Goal: Information Seeking & Learning: Learn about a topic

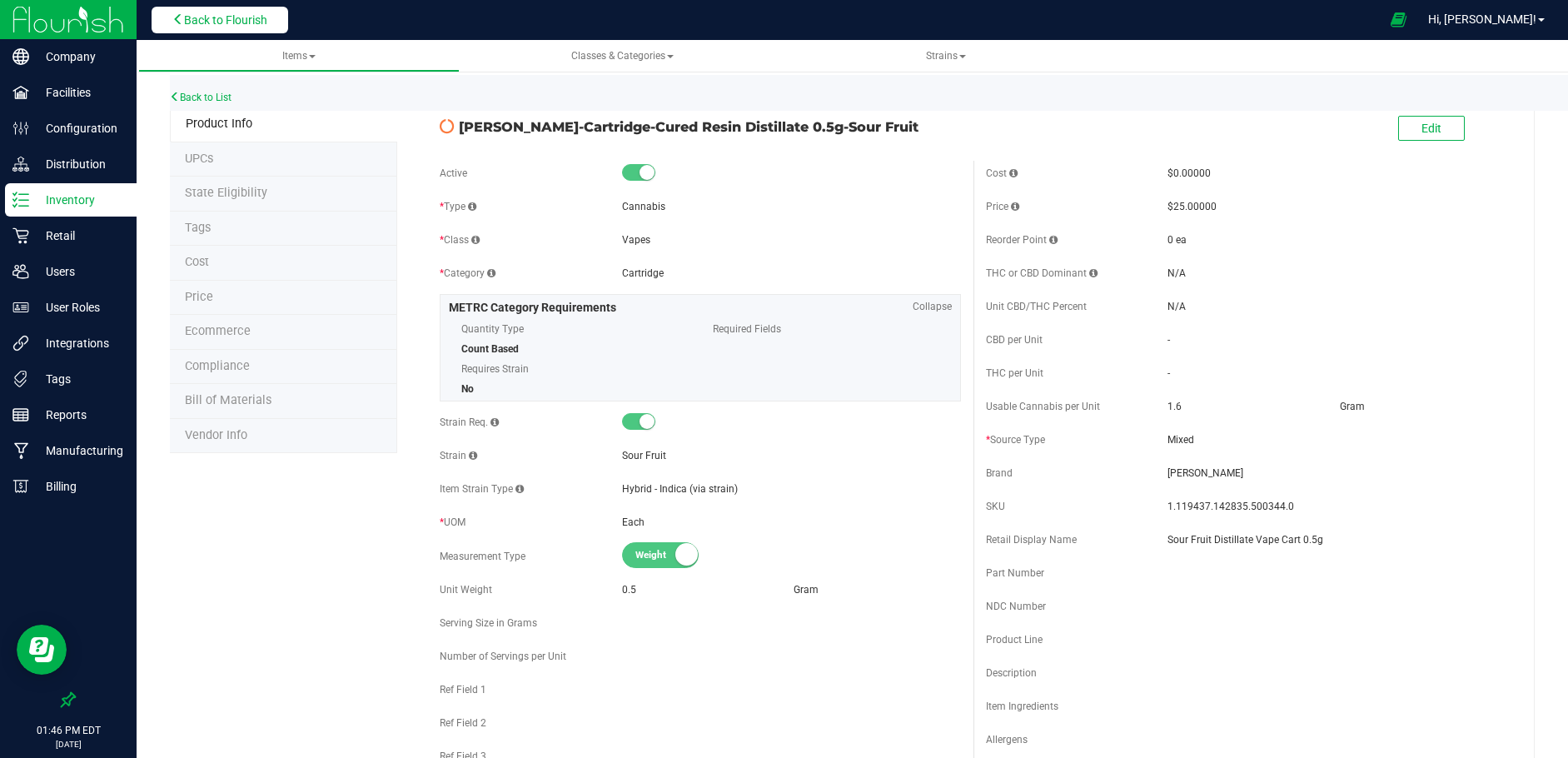
click at [207, 14] on span "Back to Flourish" at bounding box center [225, 20] width 83 height 14
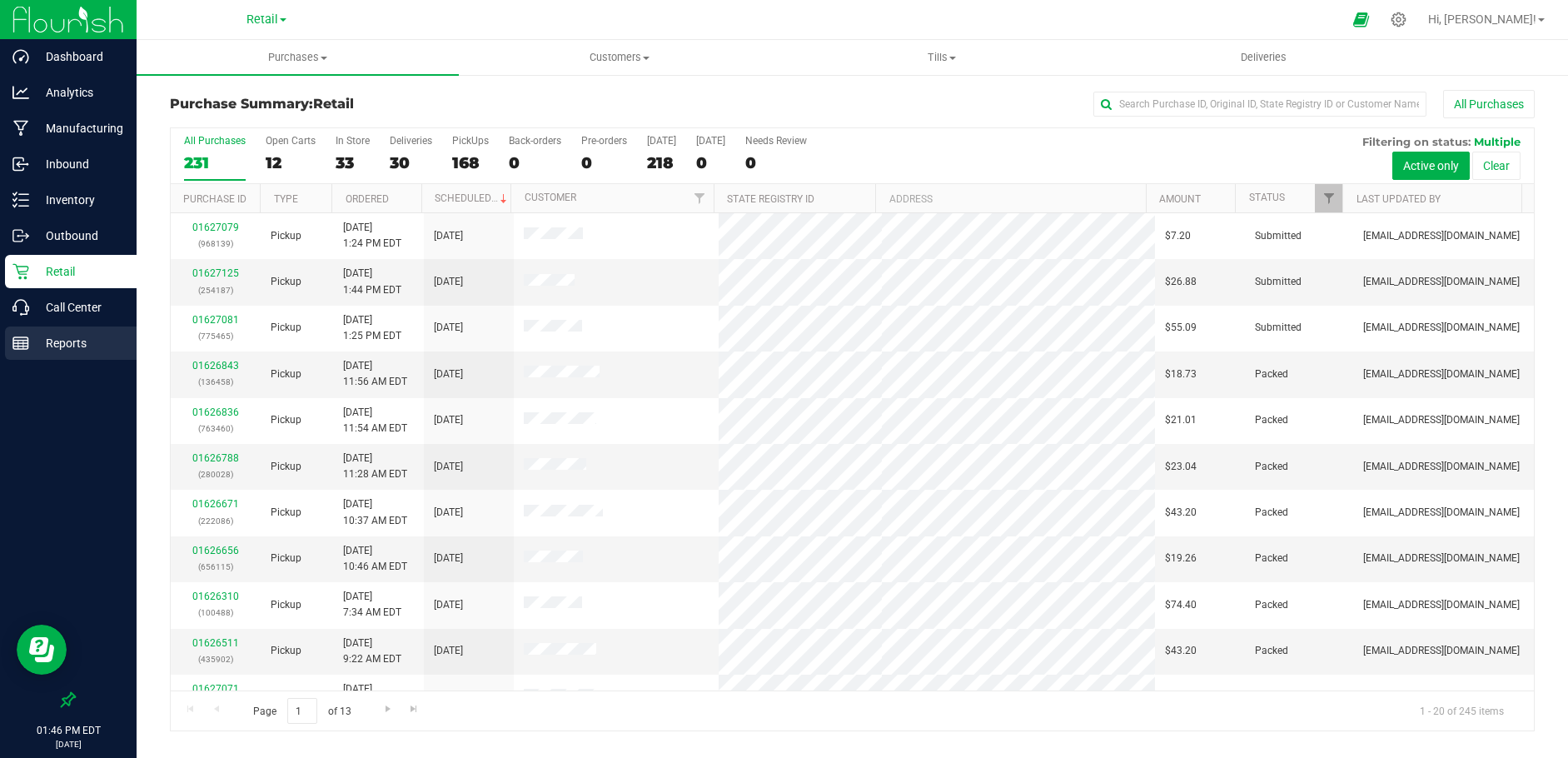
click at [69, 334] on p "Reports" at bounding box center [79, 344] width 100 height 20
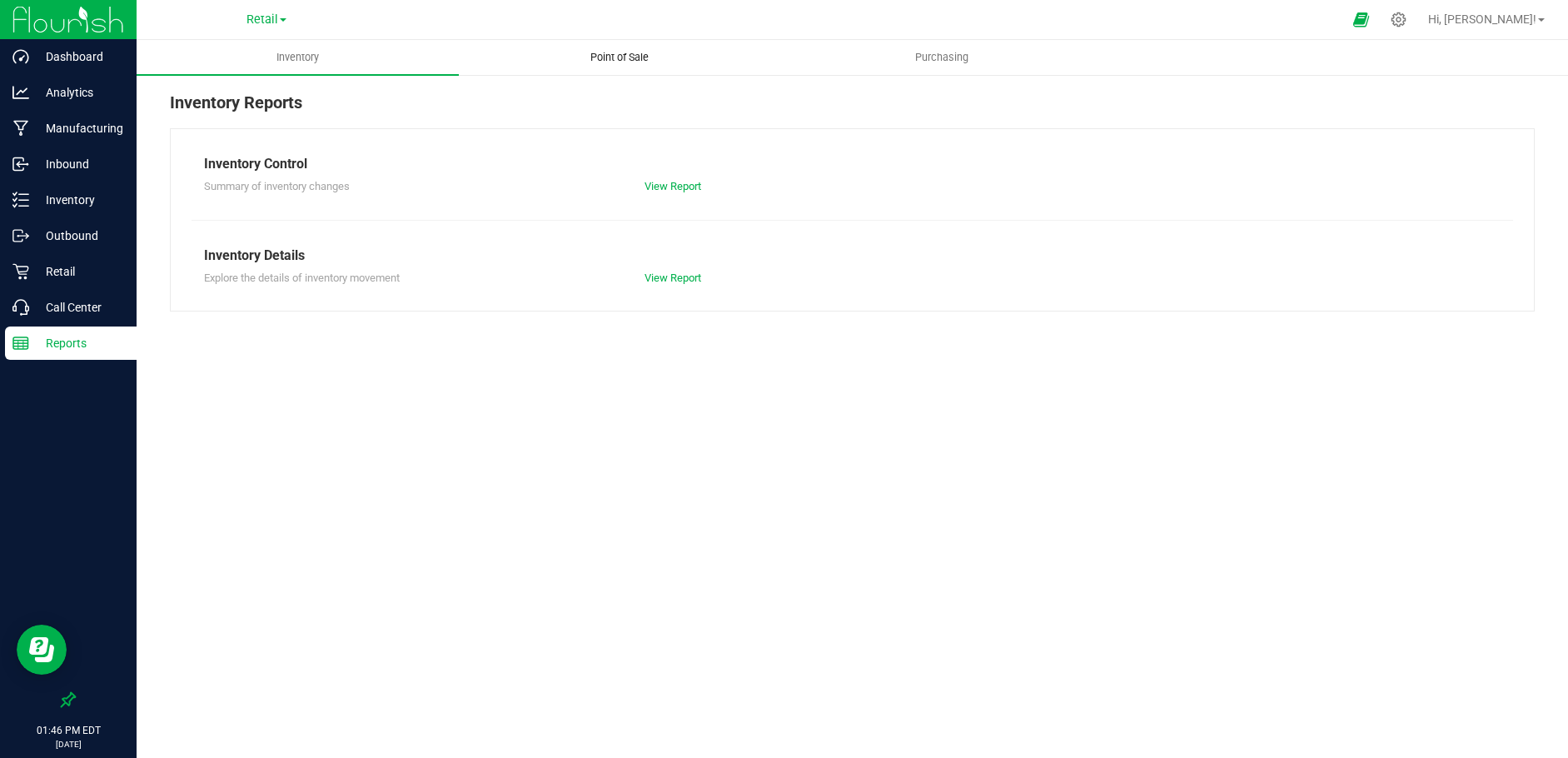
click at [627, 57] on span "Point of Sale" at bounding box center [620, 58] width 103 height 15
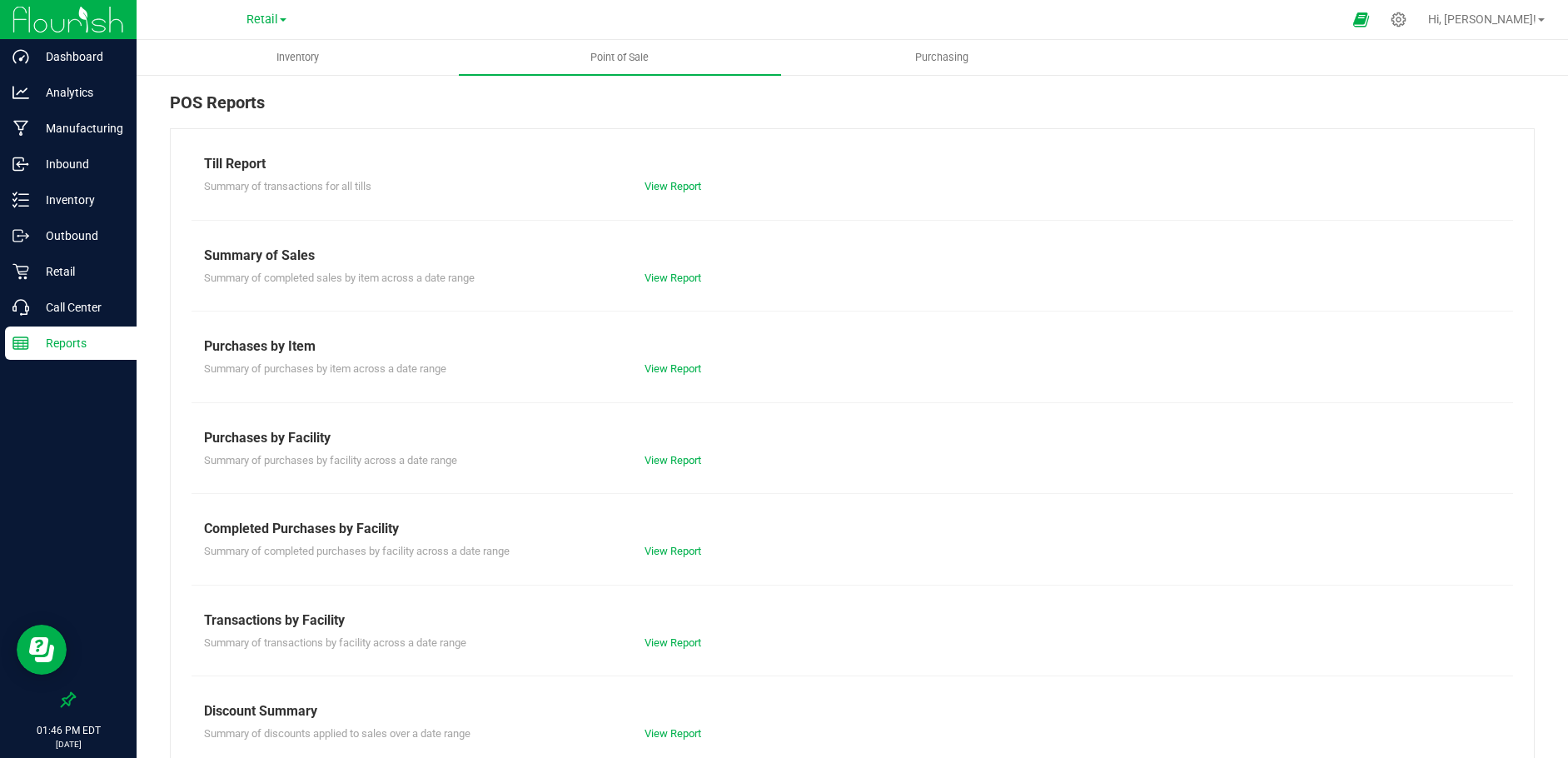
click at [667, 360] on div "Summary of purchases by item across a date range View Report" at bounding box center [853, 367] width 1321 height 21
click at [666, 369] on link "View Report" at bounding box center [673, 368] width 57 height 13
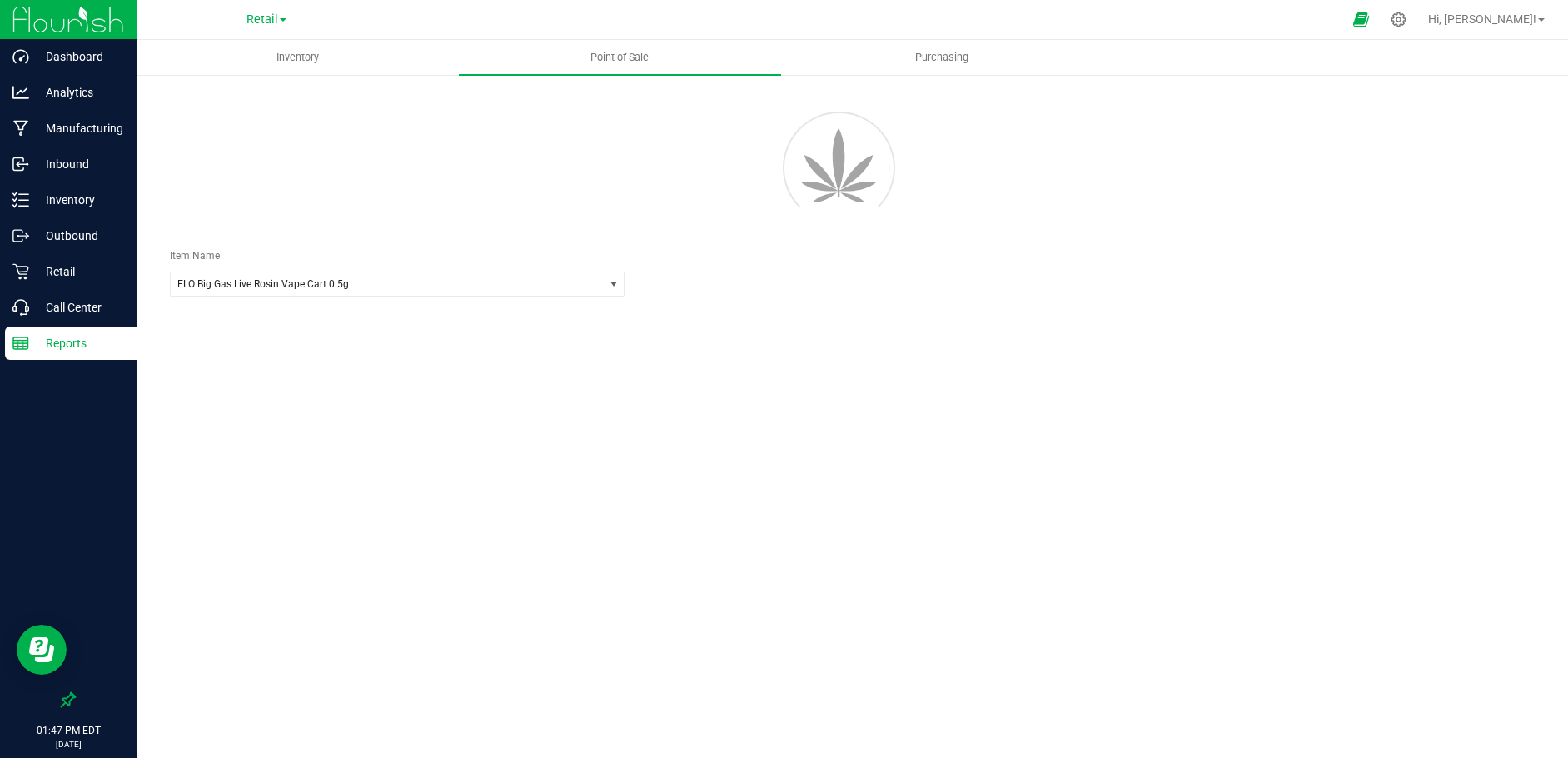
click at [57, 346] on p "Reports" at bounding box center [79, 344] width 100 height 20
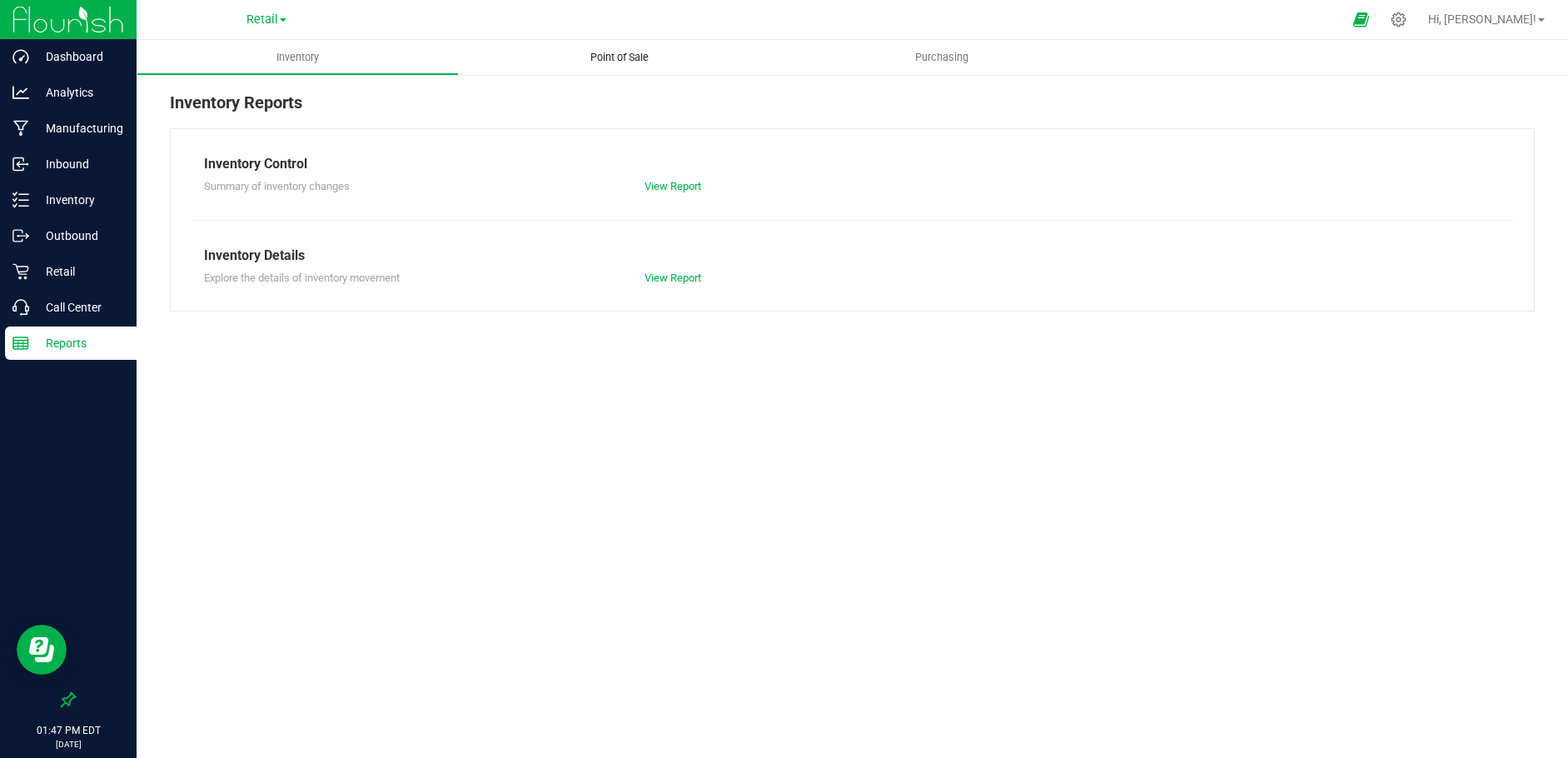
click at [618, 60] on span "Point of Sale" at bounding box center [620, 58] width 103 height 15
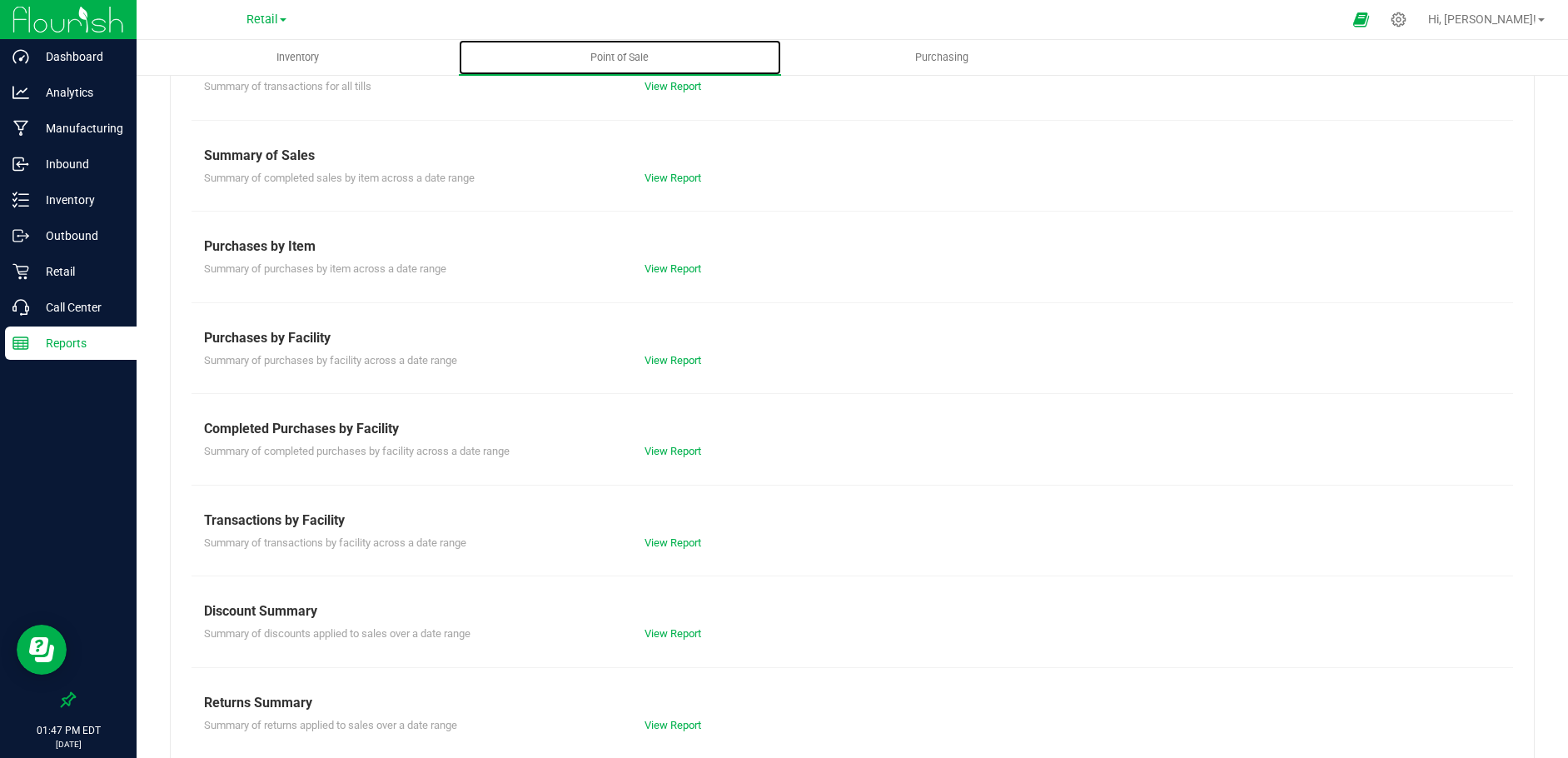
scroll to position [117, 0]
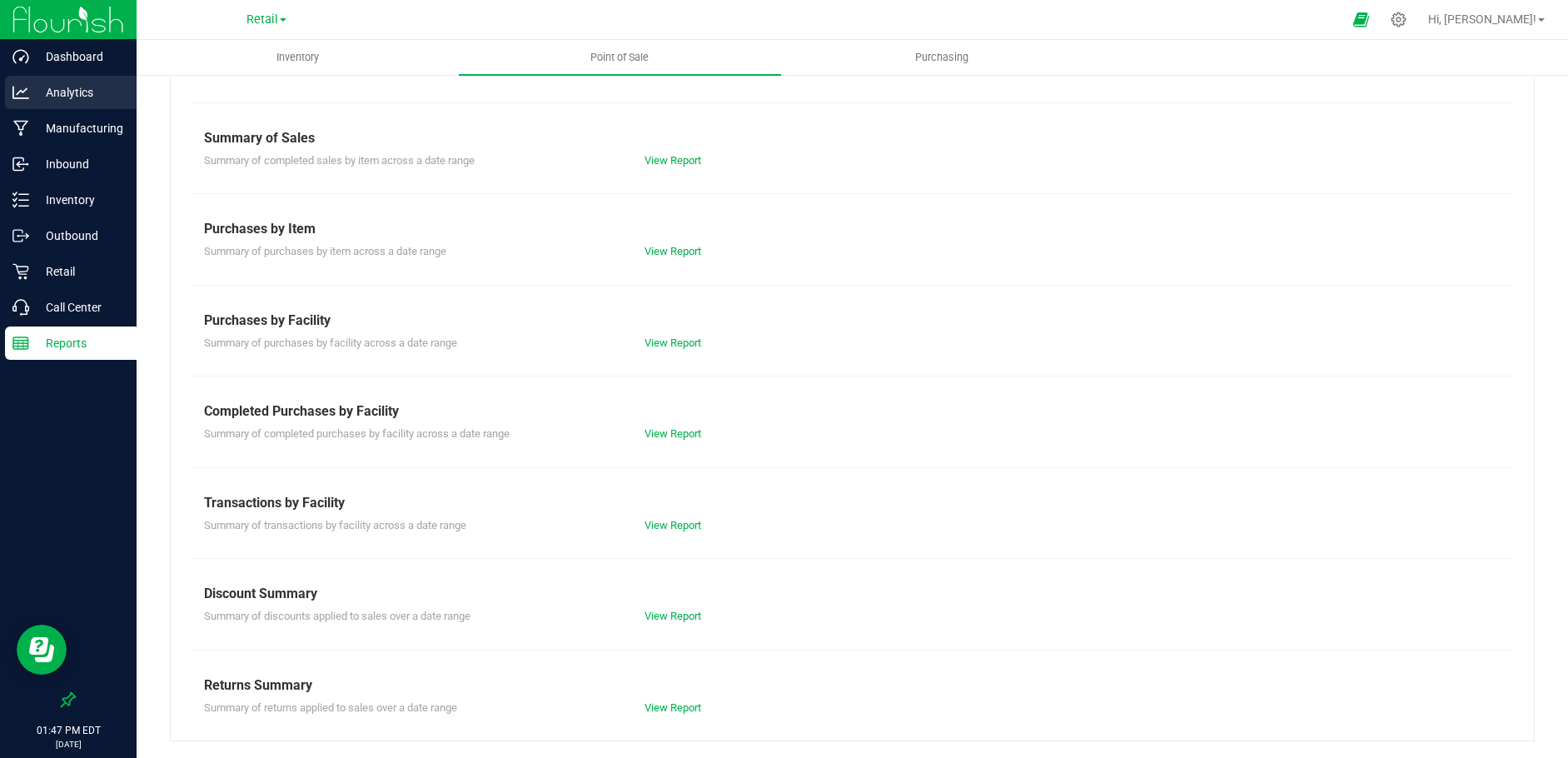
click at [77, 87] on p "Analytics" at bounding box center [79, 92] width 100 height 20
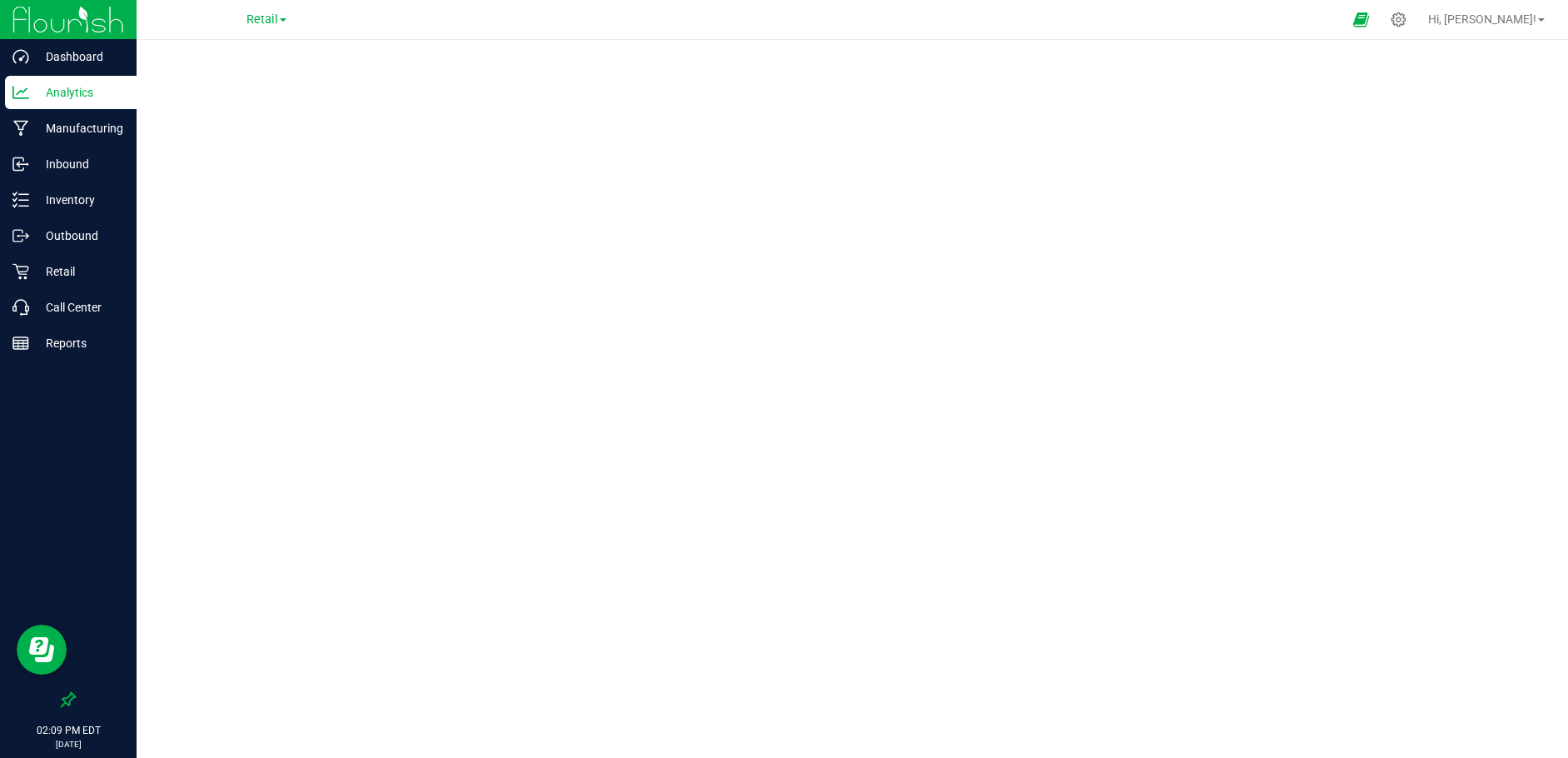
click at [1096, 37] on nav "Retail Hi, [PERSON_NAME]!" at bounding box center [852, 20] width 1432 height 40
